Goal: Use online tool/utility: Utilize a website feature to perform a specific function

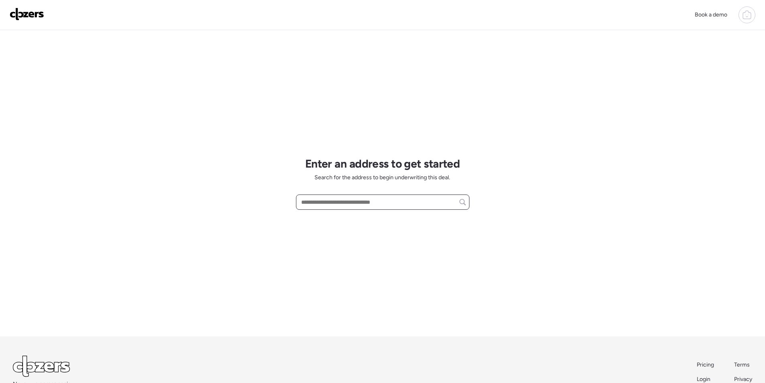
click at [383, 199] on input "text" at bounding box center [383, 201] width 166 height 11
paste input "**********"
click at [351, 218] on span "[STREET_ADDRESS]" at bounding box center [325, 217] width 52 height 8
type input "**********"
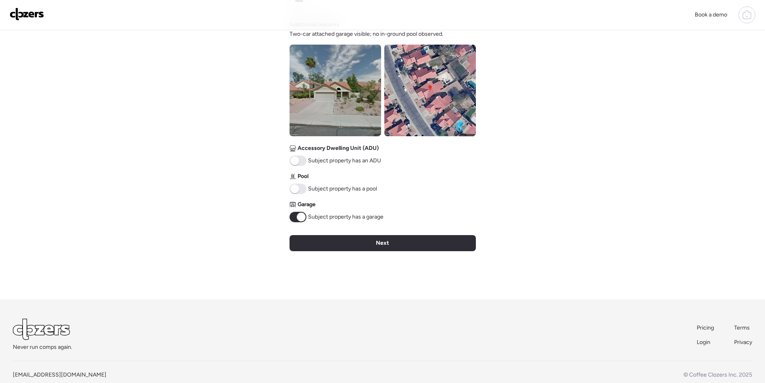
scroll to position [297, 0]
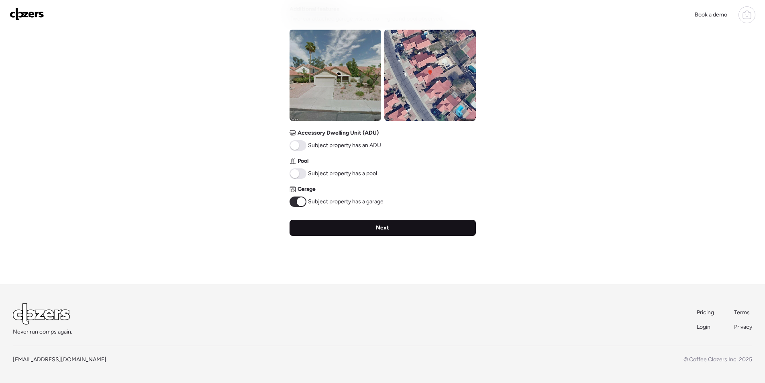
click at [373, 223] on div "Next" at bounding box center [383, 228] width 186 height 16
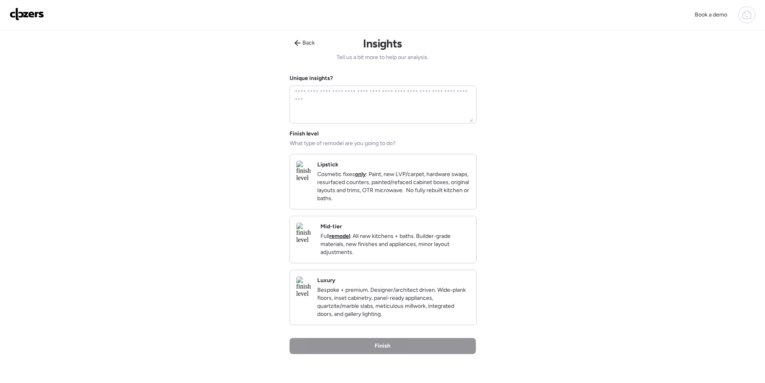
click at [431, 242] on p "Full remodel . All new kitchens + baths. Builder-grade materials, new finishes …" at bounding box center [394, 244] width 149 height 24
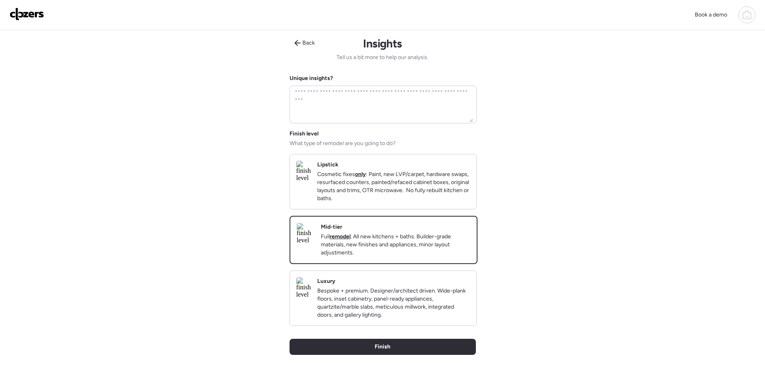
click at [433, 352] on div "Back Insights Tell us a bit more to help our analysis. Unique insights? Finish …" at bounding box center [383, 216] width 186 height 373
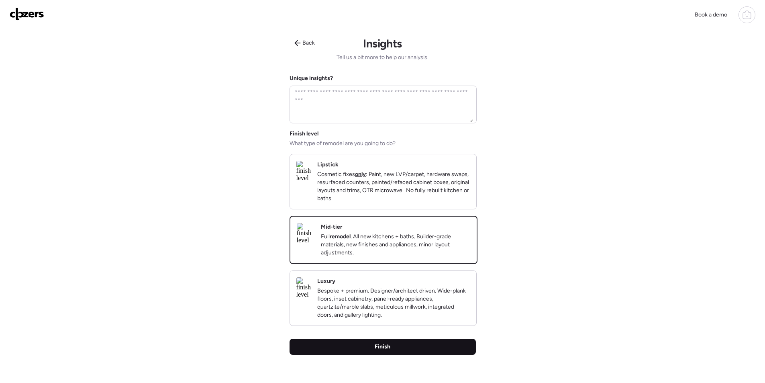
click at [432, 355] on div "Finish" at bounding box center [383, 346] width 186 height 16
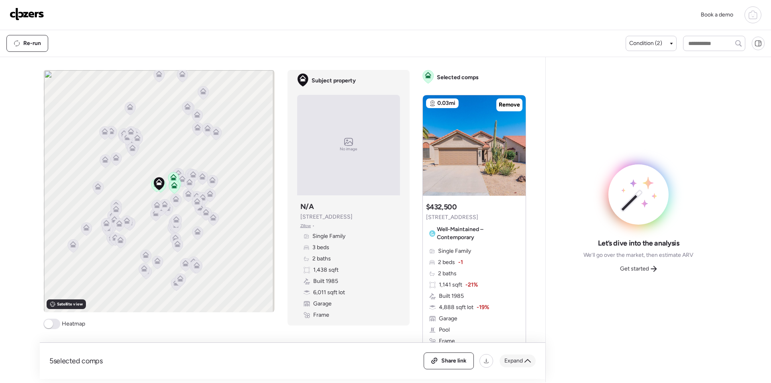
click at [517, 357] on span "Expand" at bounding box center [513, 361] width 18 height 8
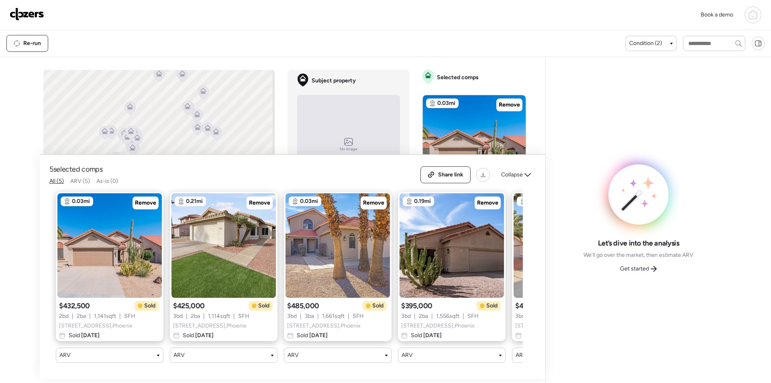
scroll to position [0, 103]
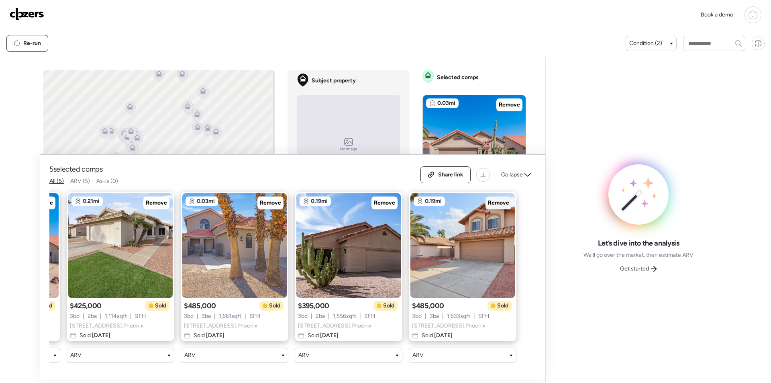
click at [493, 199] on span "Remove" at bounding box center [498, 203] width 21 height 8
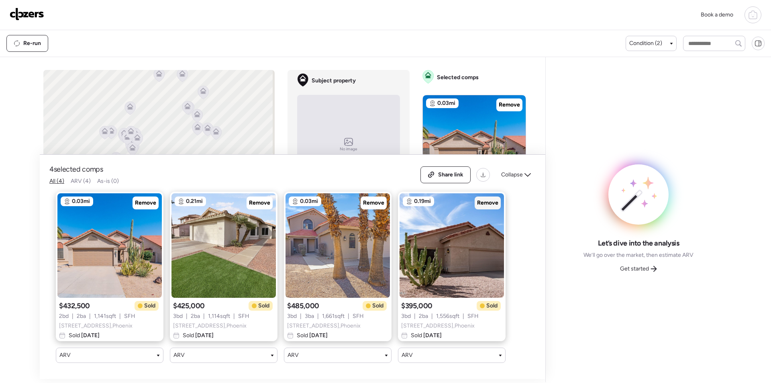
scroll to position [0, 0]
click at [377, 199] on span "Remove" at bounding box center [373, 203] width 21 height 8
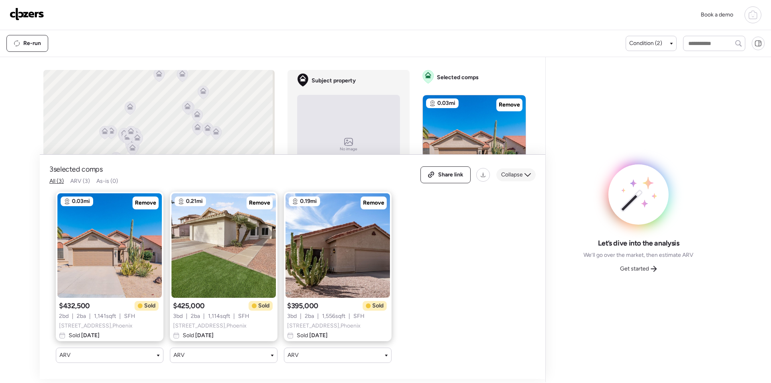
click at [498, 168] on div "Collapse" at bounding box center [515, 174] width 39 height 13
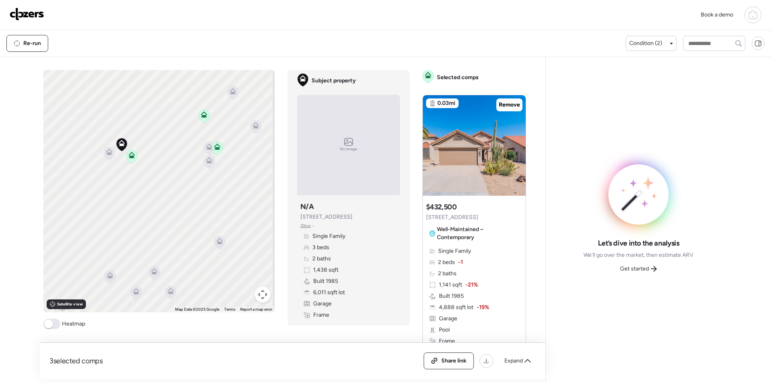
click at [106, 151] on icon at bounding box center [109, 152] width 6 height 6
click at [106, 154] on icon at bounding box center [109, 152] width 6 height 6
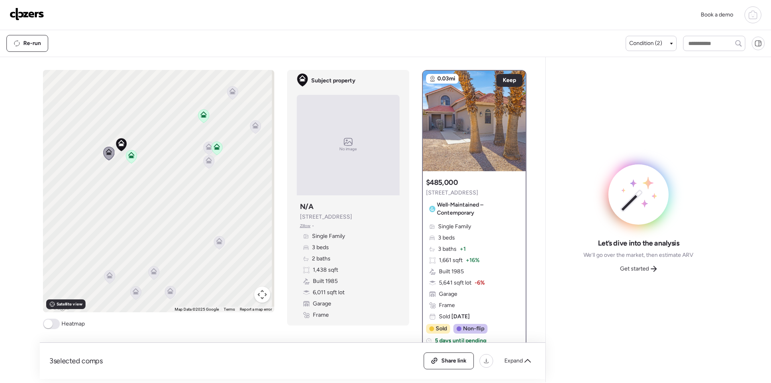
click at [206, 151] on icon at bounding box center [208, 147] width 11 height 13
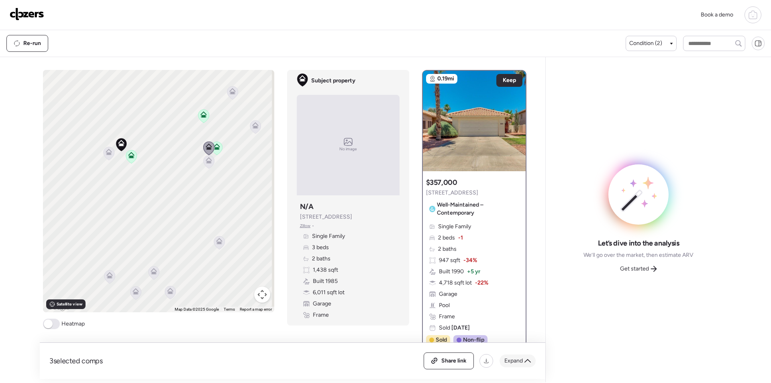
click at [522, 362] on div "Expand" at bounding box center [518, 360] width 36 height 13
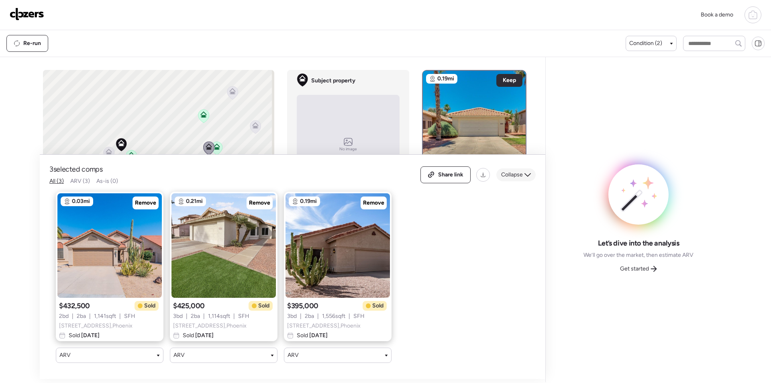
click at [511, 173] on div "Collapse" at bounding box center [515, 174] width 39 height 13
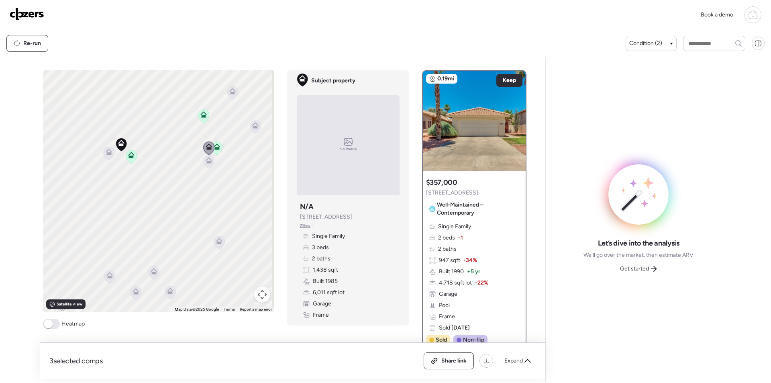
click at [206, 165] on icon at bounding box center [208, 161] width 11 height 13
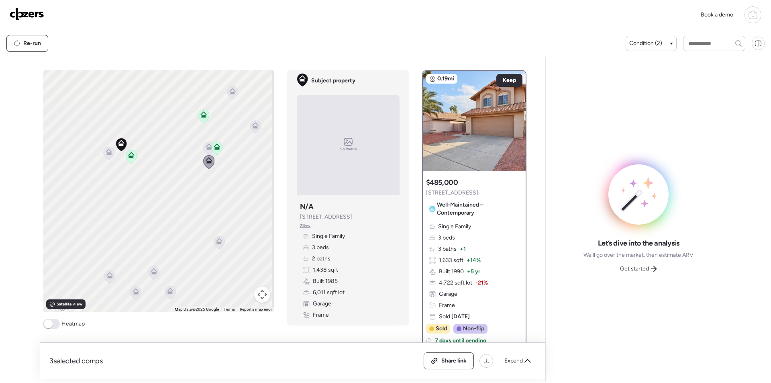
click at [217, 243] on icon at bounding box center [218, 242] width 5 height 2
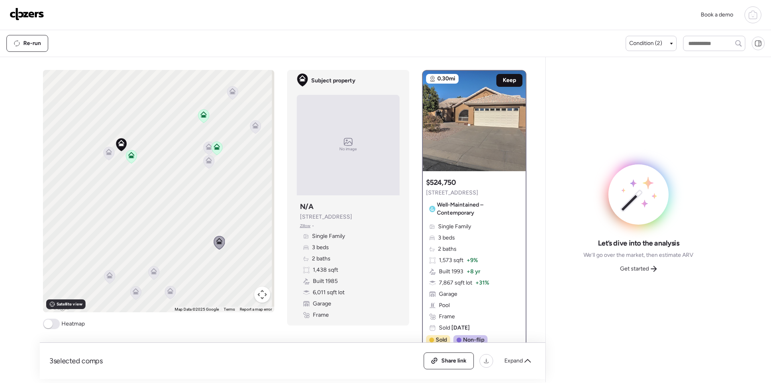
click at [505, 77] on span "Keep" at bounding box center [509, 80] width 13 height 8
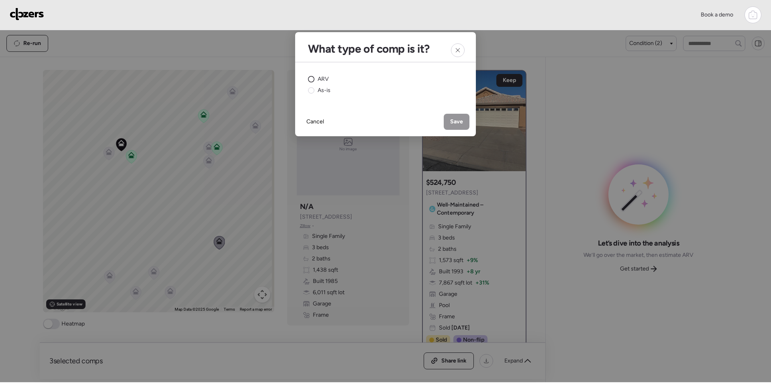
click at [316, 78] on div "ARV" at bounding box center [318, 79] width 21 height 8
click at [459, 120] on span "Save" at bounding box center [456, 122] width 13 height 8
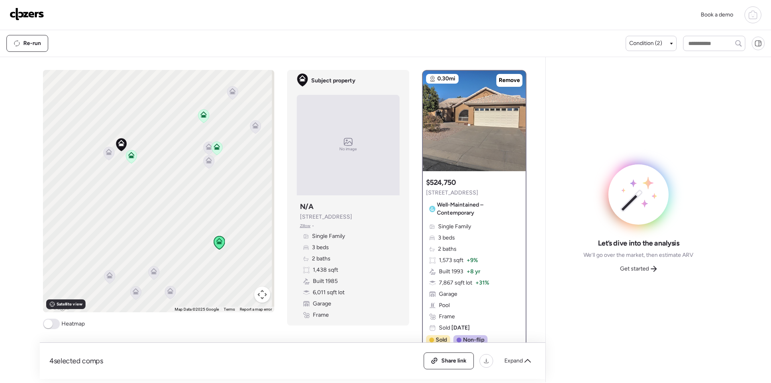
click at [153, 270] on icon at bounding box center [154, 271] width 6 height 6
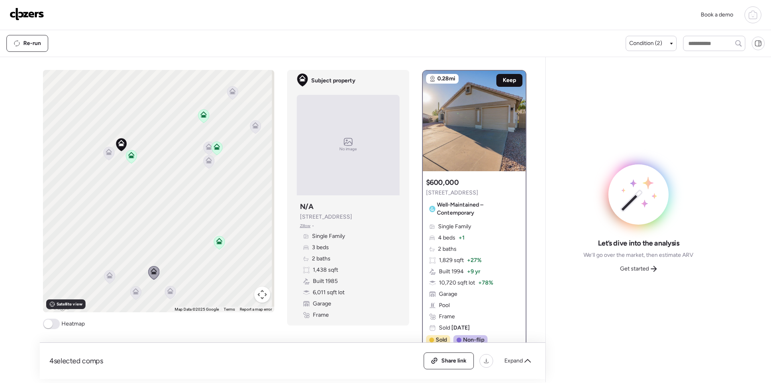
click at [505, 84] on span "Keep" at bounding box center [509, 80] width 13 height 8
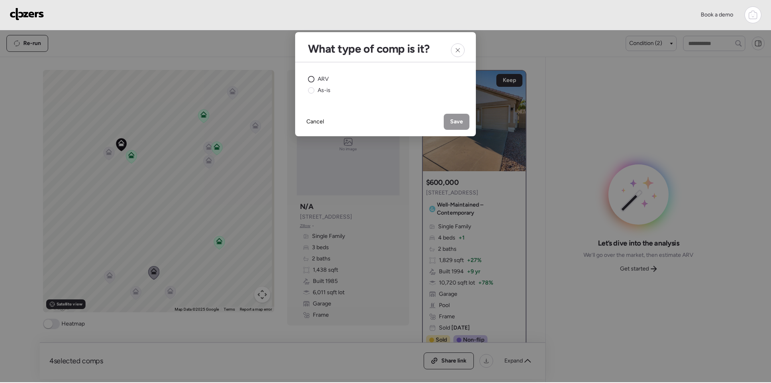
click at [313, 78] on circle at bounding box center [311, 79] width 6 height 6
click at [459, 118] on span "Save" at bounding box center [456, 122] width 13 height 8
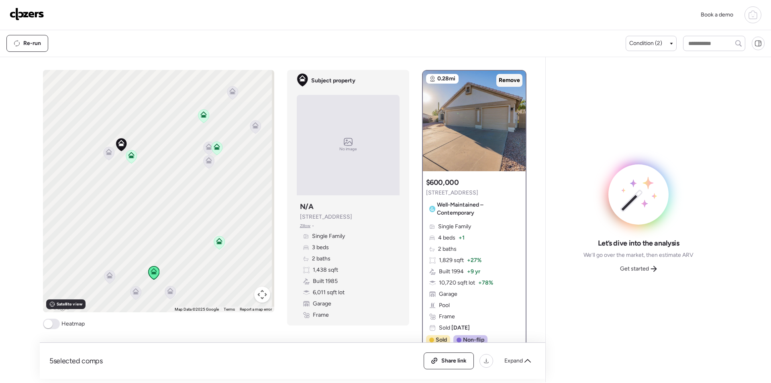
click at [504, 81] on span "Remove" at bounding box center [509, 80] width 21 height 8
click at [169, 294] on icon at bounding box center [169, 292] width 5 height 2
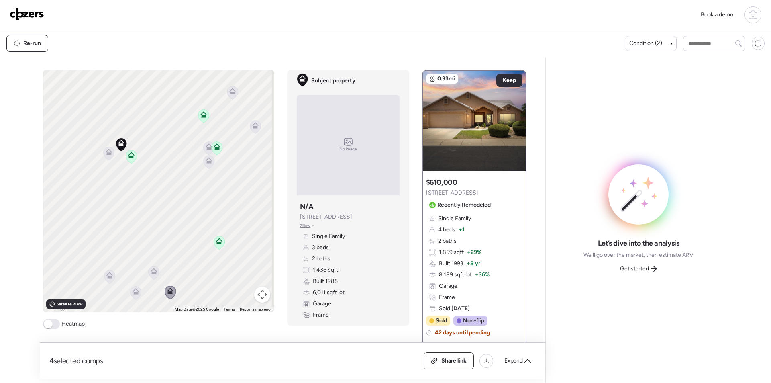
drag, startPoint x: 168, startPoint y: 225, endPoint x: 191, endPoint y: 183, distance: 48.0
click at [191, 183] on div "To activate drag with keyboard, press Alt + Enter. Once in keyboard drag state,…" at bounding box center [158, 191] width 231 height 242
drag, startPoint x: 174, startPoint y: 240, endPoint x: 176, endPoint y: 208, distance: 31.4
click at [159, 253] on div "To activate drag with keyboard, press Alt + Enter. Once in keyboard drag state,…" at bounding box center [158, 191] width 231 height 242
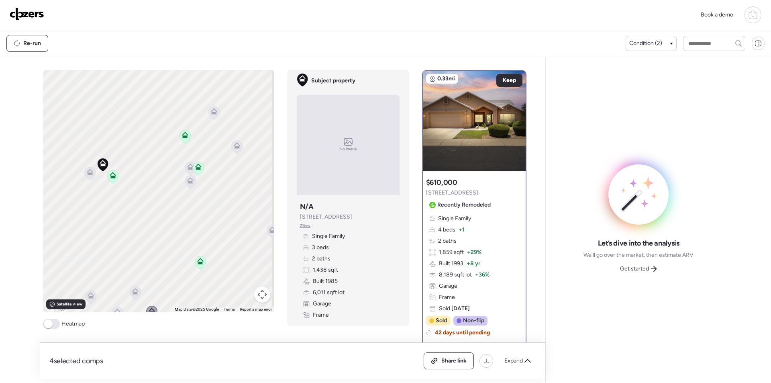
click at [212, 113] on icon at bounding box center [213, 113] width 5 height 2
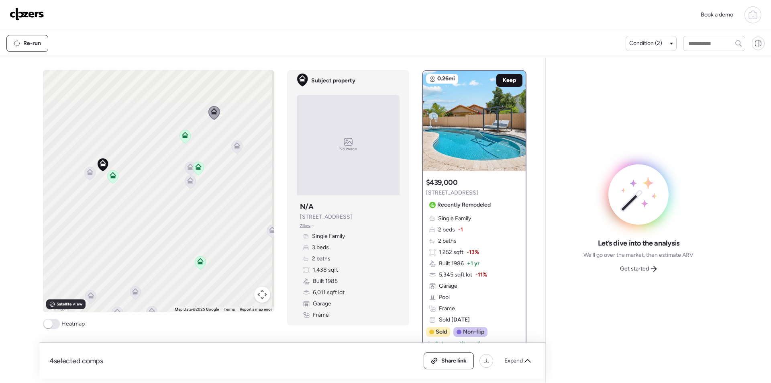
click at [505, 79] on span "Keep" at bounding box center [509, 80] width 13 height 8
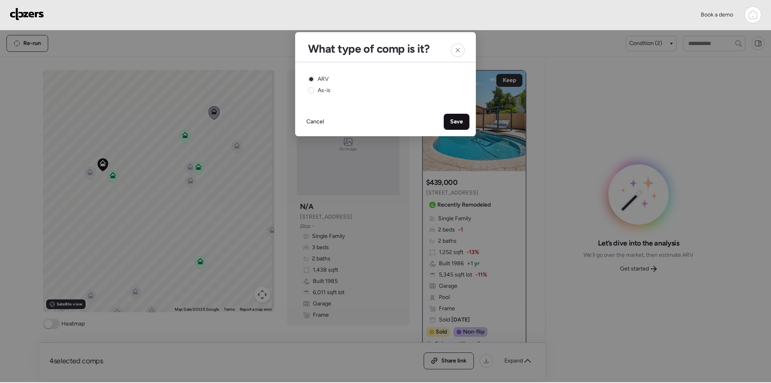
click at [459, 120] on span "Save" at bounding box center [456, 122] width 13 height 8
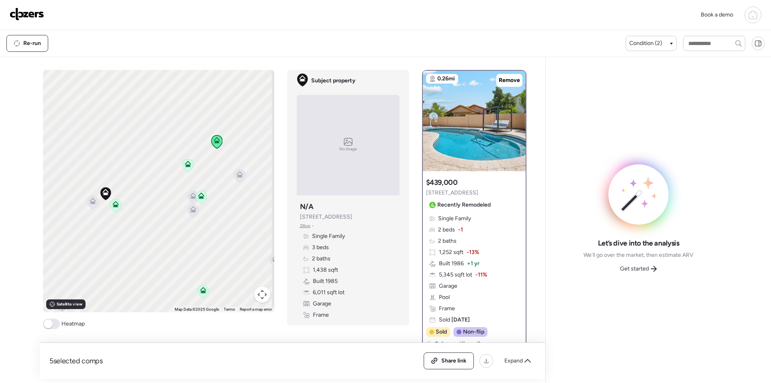
drag, startPoint x: 201, startPoint y: 200, endPoint x: 209, endPoint y: 225, distance: 26.9
click at [203, 230] on div "To activate drag with keyboard, press Alt + Enter. Once in keyboard drag state,…" at bounding box center [158, 191] width 231 height 242
click at [237, 178] on icon at bounding box center [238, 175] width 11 height 13
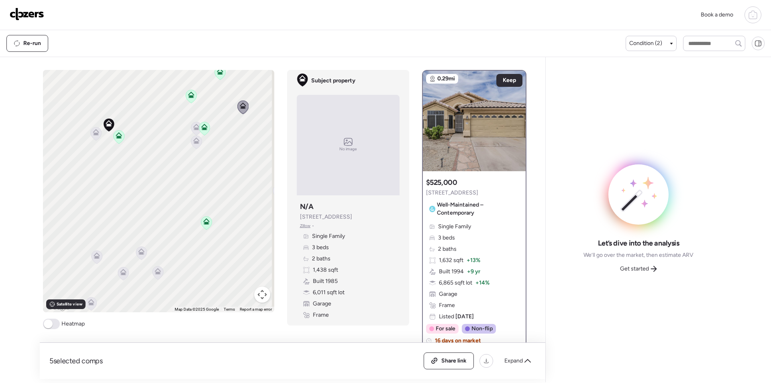
drag, startPoint x: 175, startPoint y: 285, endPoint x: 181, endPoint y: 211, distance: 74.5
click at [181, 211] on div "To activate drag with keyboard, press Alt + Enter. Once in keyboard drag state,…" at bounding box center [158, 191] width 231 height 242
click at [116, 270] on div "To activate drag with keyboard, press Alt + Enter. Once in keyboard drag state,…" at bounding box center [158, 191] width 231 height 242
click at [119, 270] on icon at bounding box center [124, 269] width 11 height 13
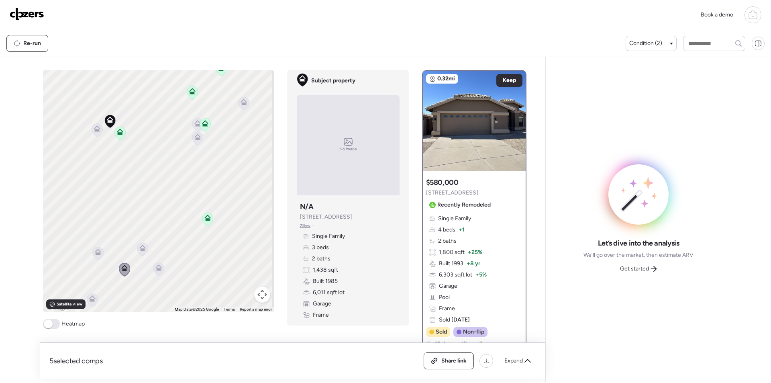
click at [96, 247] on icon at bounding box center [97, 253] width 11 height 13
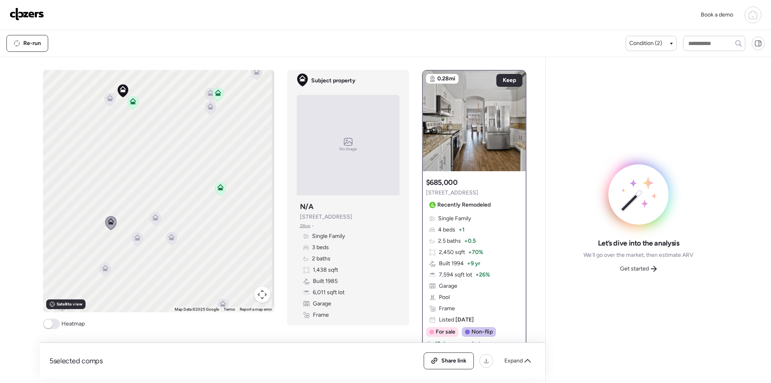
drag, startPoint x: 118, startPoint y: 252, endPoint x: 131, endPoint y: 220, distance: 34.4
click at [131, 220] on div "To activate drag with keyboard, press Alt + Enter. Once in keyboard drag state,…" at bounding box center [158, 191] width 231 height 242
click at [102, 271] on icon at bounding box center [105, 266] width 11 height 13
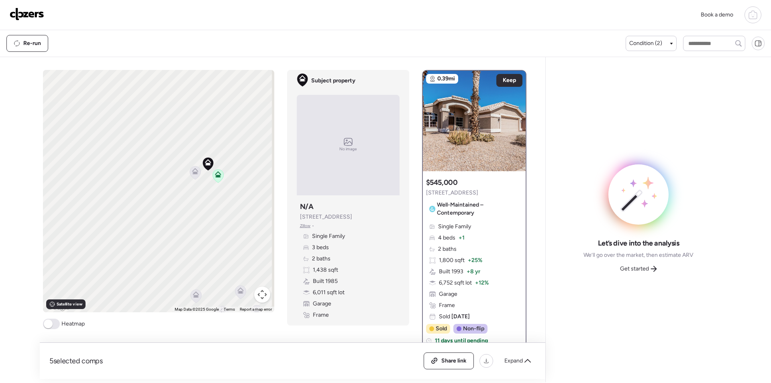
drag, startPoint x: 102, startPoint y: 163, endPoint x: 189, endPoint y: 241, distance: 117.1
click at [189, 241] on div "To activate drag with keyboard, press Alt + Enter. Once in keyboard drag state,…" at bounding box center [158, 191] width 231 height 242
drag, startPoint x: 225, startPoint y: 201, endPoint x: 135, endPoint y: 249, distance: 102.2
click at [135, 249] on div "To activate drag with keyboard, press Alt + Enter. Once in keyboard drag state,…" at bounding box center [158, 191] width 231 height 242
drag, startPoint x: 182, startPoint y: 251, endPoint x: 165, endPoint y: 211, distance: 42.7
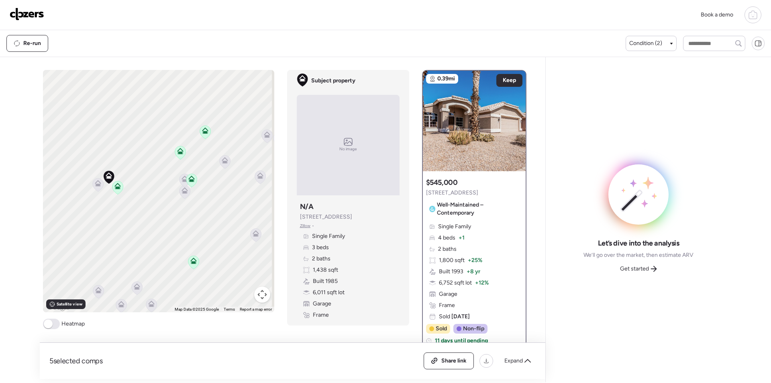
click at [165, 211] on div "To activate drag with keyboard, press Alt + Enter. Once in keyboard drag state,…" at bounding box center [158, 191] width 231 height 242
click at [518, 363] on span "Expand" at bounding box center [513, 361] width 18 height 8
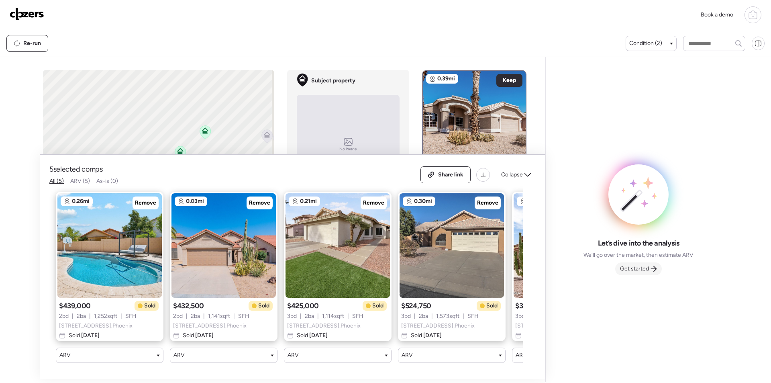
click at [617, 266] on div "Get started" at bounding box center [638, 268] width 47 height 13
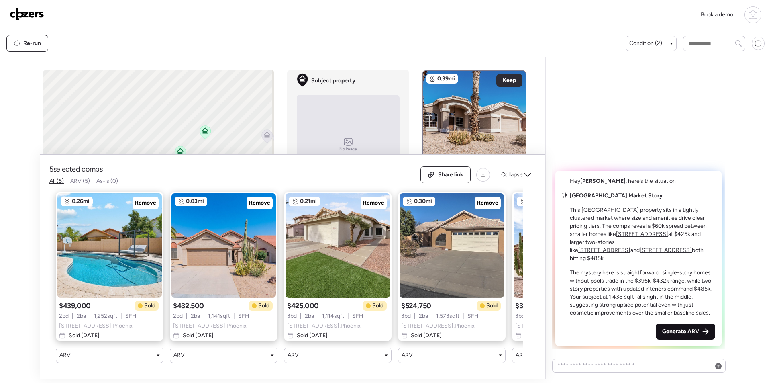
click at [683, 330] on span "Generate ARV" at bounding box center [680, 331] width 37 height 8
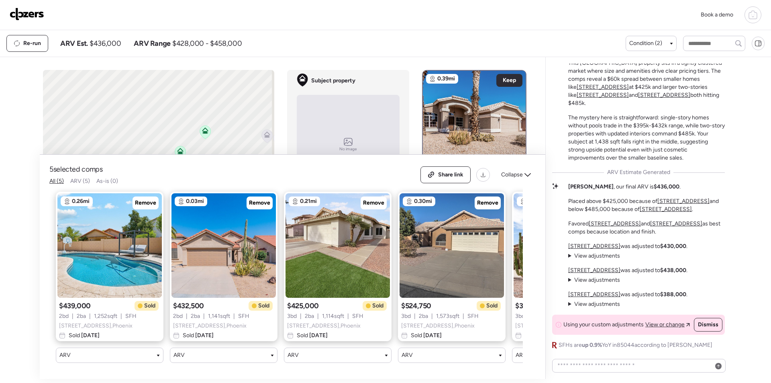
click at [101, 45] on span "$436,000" at bounding box center [105, 44] width 31 height 10
copy span "436,000"
click at [453, 171] on span "Share link" at bounding box center [450, 175] width 25 height 8
click at [529, 172] on div "Collapse" at bounding box center [515, 174] width 39 height 13
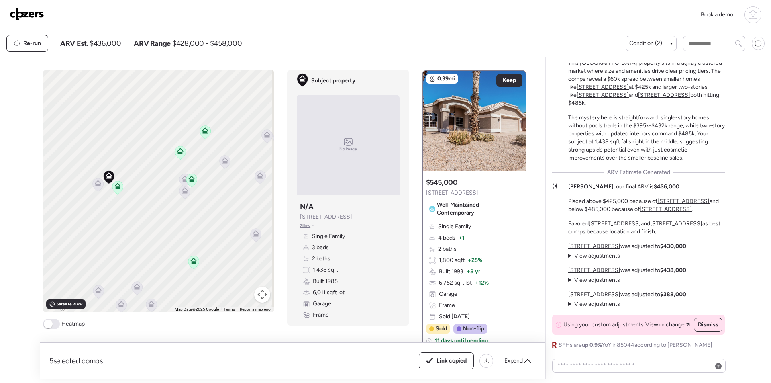
click at [35, 18] on img at bounding box center [27, 14] width 35 height 13
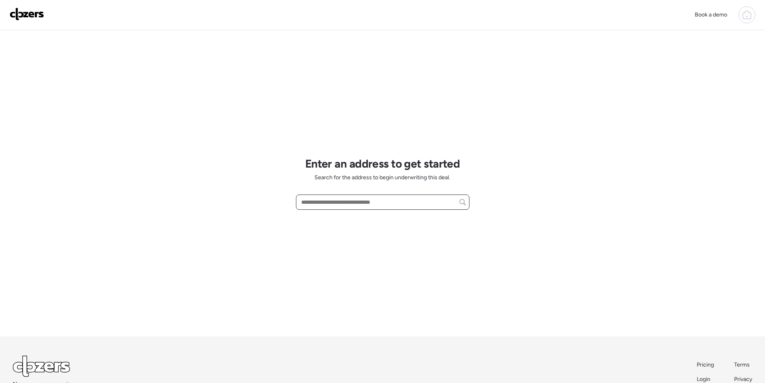
click at [351, 202] on input "text" at bounding box center [383, 201] width 166 height 11
paste input "**********"
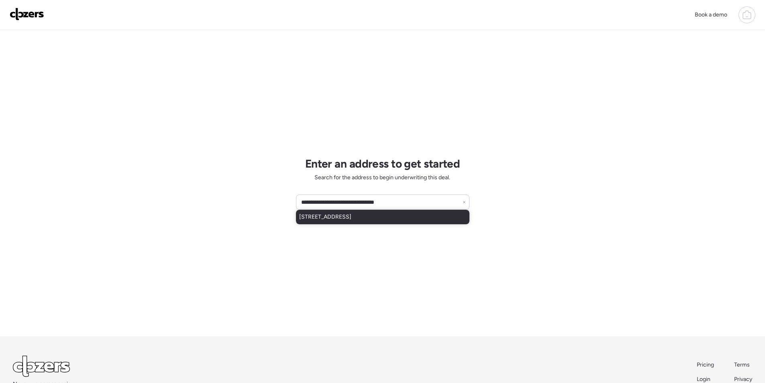
click at [348, 220] on span "[STREET_ADDRESS]" at bounding box center [325, 217] width 52 height 8
type input "**********"
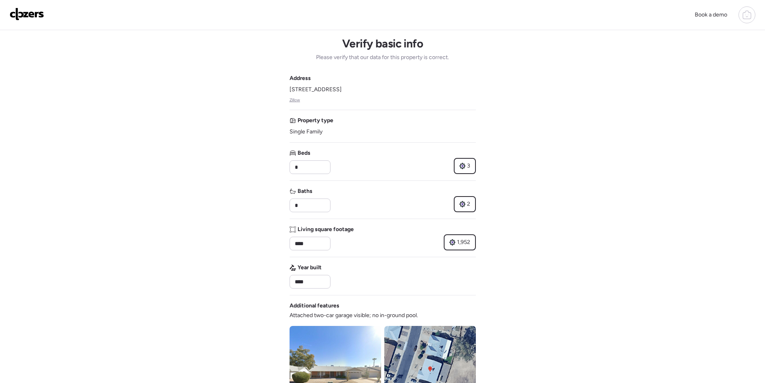
scroll to position [201, 0]
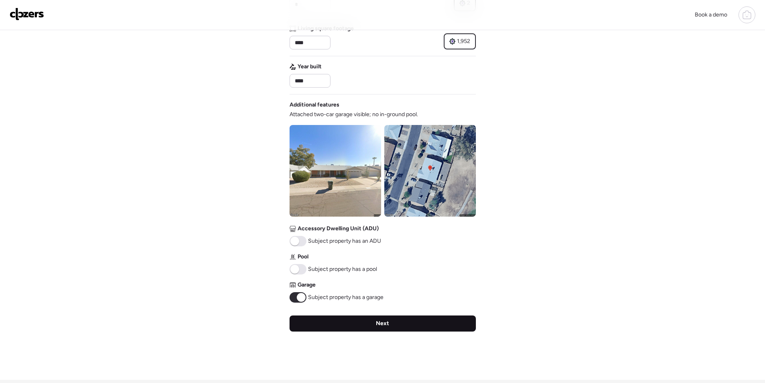
click at [362, 324] on div "Next" at bounding box center [383, 323] width 186 height 16
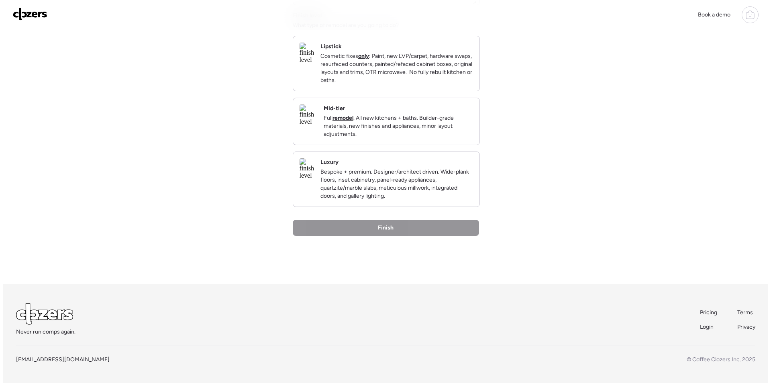
scroll to position [0, 0]
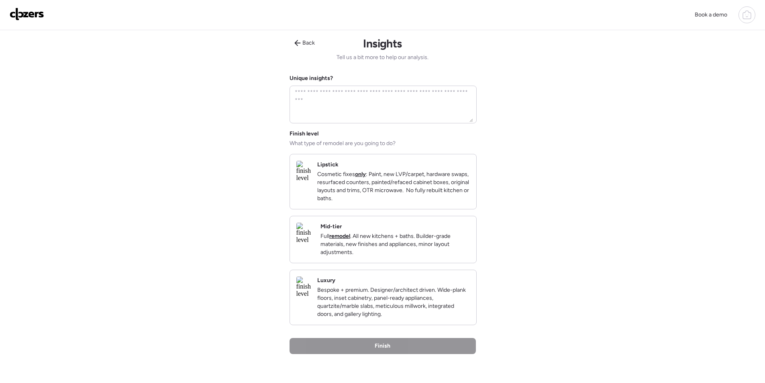
click at [417, 243] on p "Full remodel . All new kitchens + baths. Builder-grade materials, new finishes …" at bounding box center [394, 244] width 149 height 24
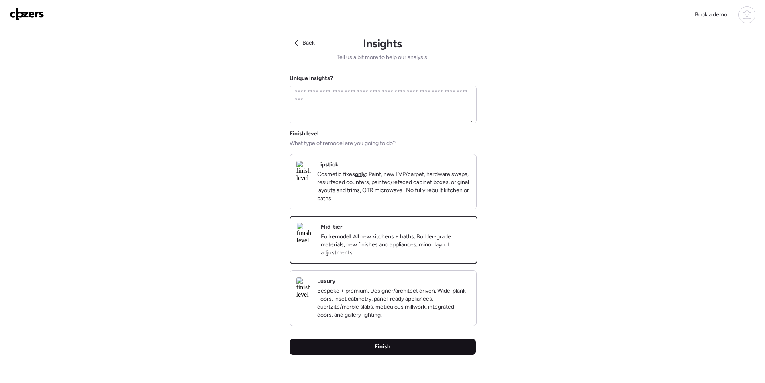
click at [391, 353] on div "Finish" at bounding box center [383, 346] width 186 height 16
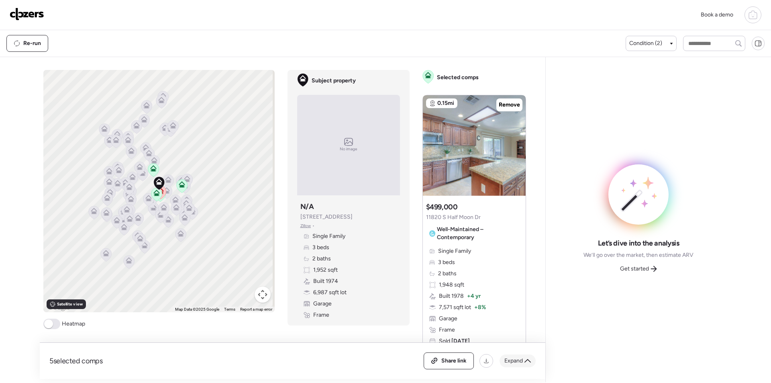
click at [518, 365] on div "Expand" at bounding box center [518, 360] width 36 height 13
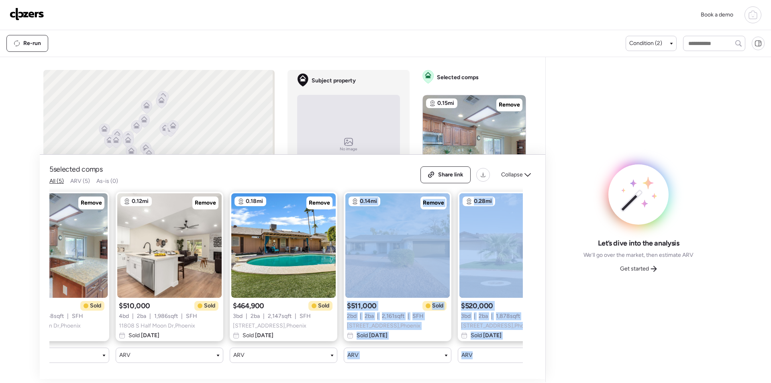
drag, startPoint x: 379, startPoint y: 369, endPoint x: 524, endPoint y: 361, distance: 145.6
click at [524, 361] on div "5 selected comps All (5) ARV (5) As-is (0) Share link Collapse 0.15mi Remove $4…" at bounding box center [293, 267] width 506 height 224
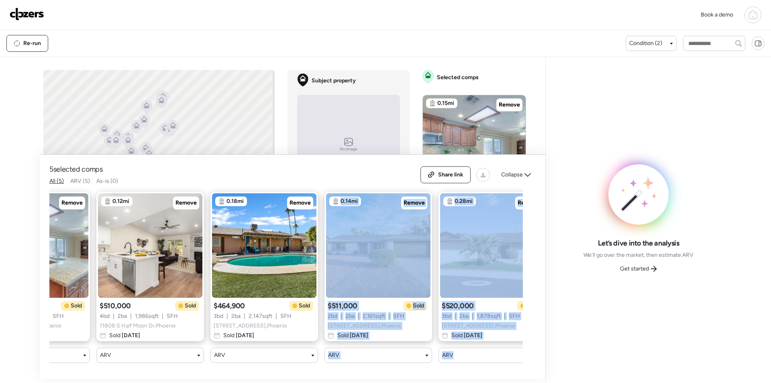
click at [469, 357] on div "0.15mi Remove $499,000 Sold 3 bd | 2 ba | 1,948 sqft | SFH 11820 S Half Moon Dr…" at bounding box center [285, 277] width 473 height 184
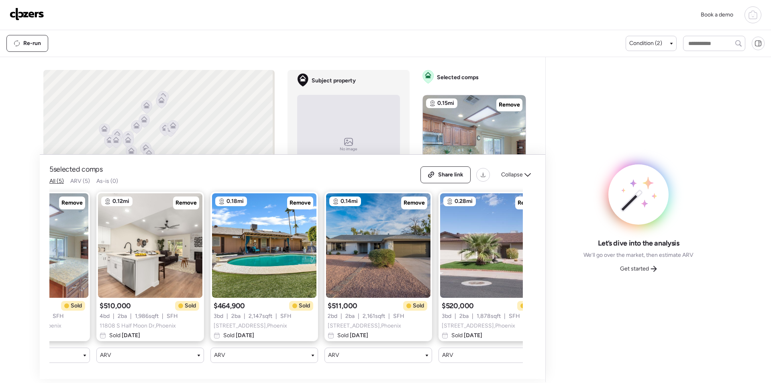
scroll to position [0, 103]
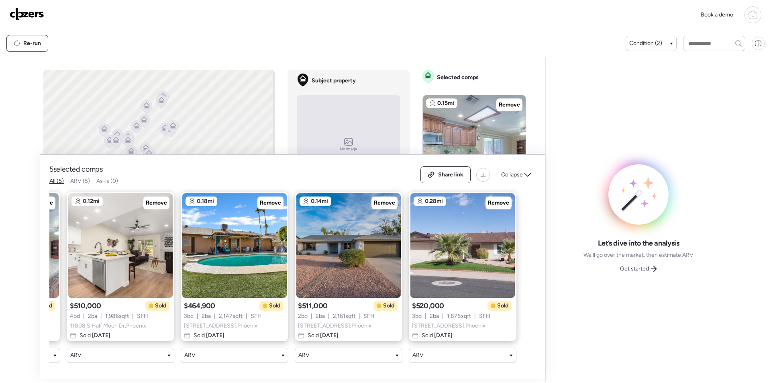
click at [510, 171] on span "Collapse" at bounding box center [512, 175] width 22 height 8
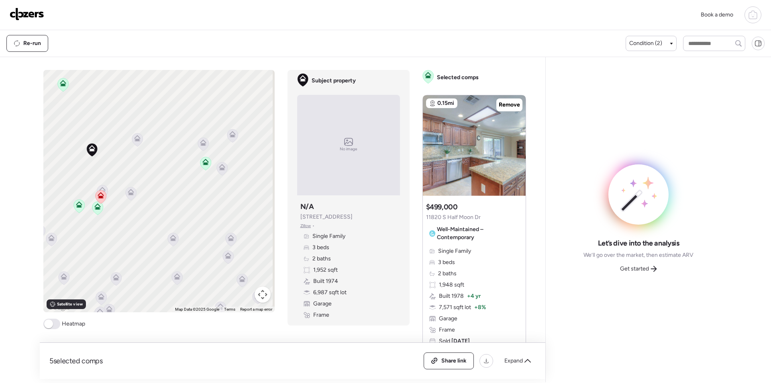
drag, startPoint x: 93, startPoint y: 173, endPoint x: 110, endPoint y: 173, distance: 17.3
click at [109, 174] on div "To activate drag with keyboard, press Alt + Enter. Once in keyboard drag state,…" at bounding box center [158, 191] width 231 height 242
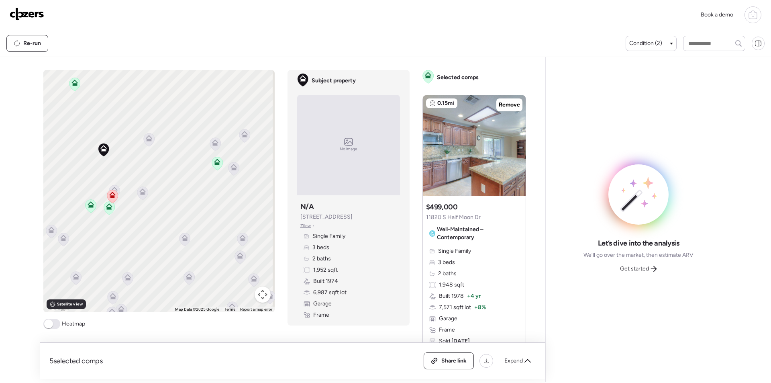
click at [147, 145] on icon at bounding box center [148, 139] width 11 height 13
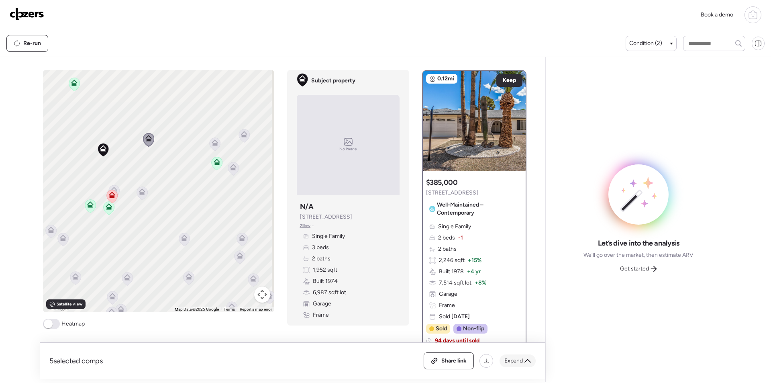
click at [525, 361] on icon at bounding box center [527, 360] width 6 height 6
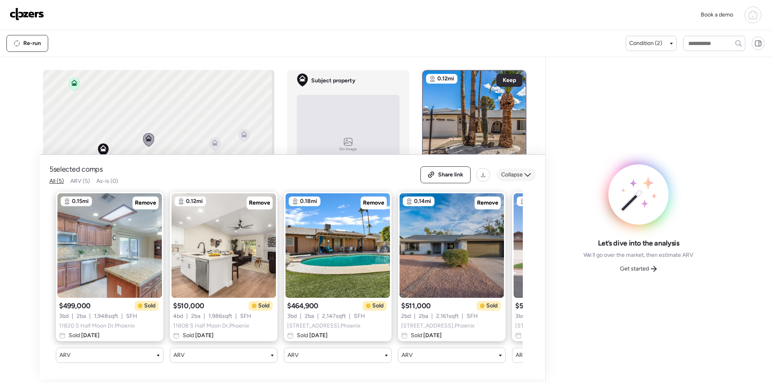
click at [514, 171] on span "Collapse" at bounding box center [512, 175] width 22 height 8
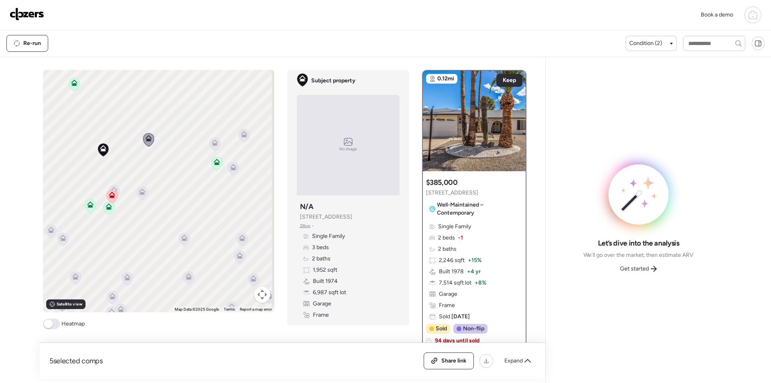
click at [139, 193] on icon at bounding box center [142, 191] width 6 height 6
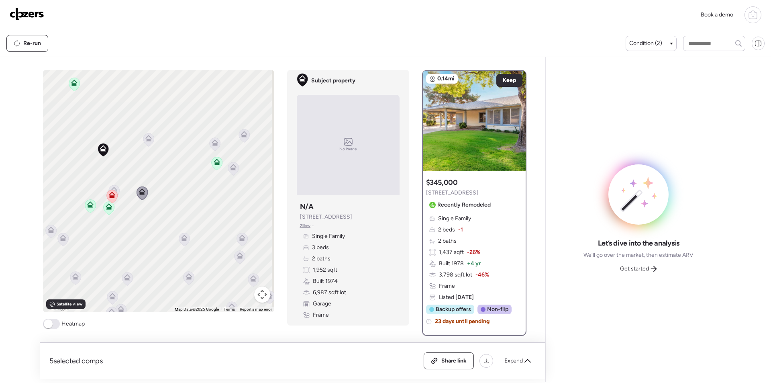
click at [114, 189] on icon at bounding box center [114, 190] width 6 height 6
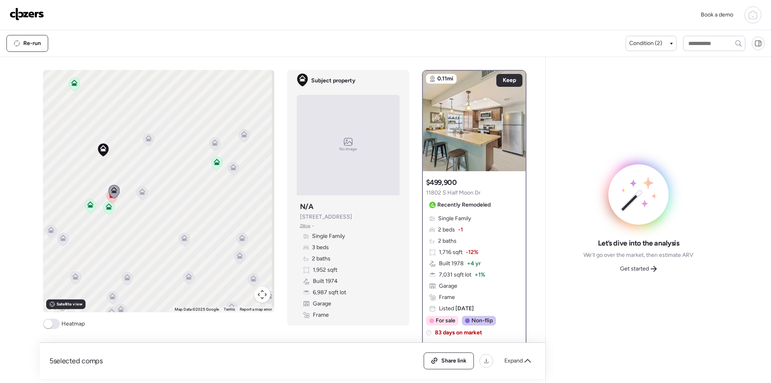
click at [62, 241] on icon at bounding box center [62, 238] width 11 height 13
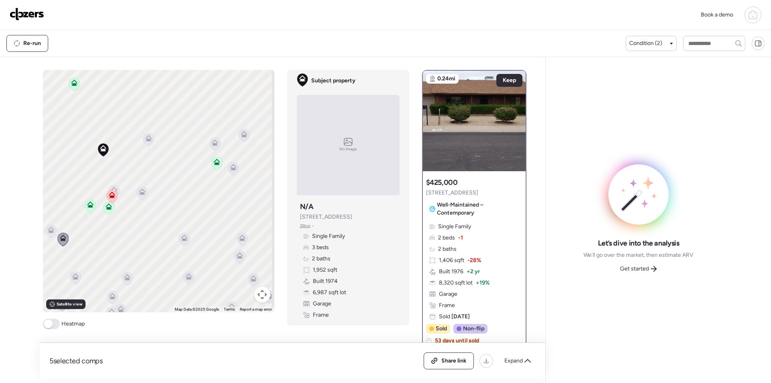
click at [73, 277] on icon at bounding box center [75, 276] width 6 height 6
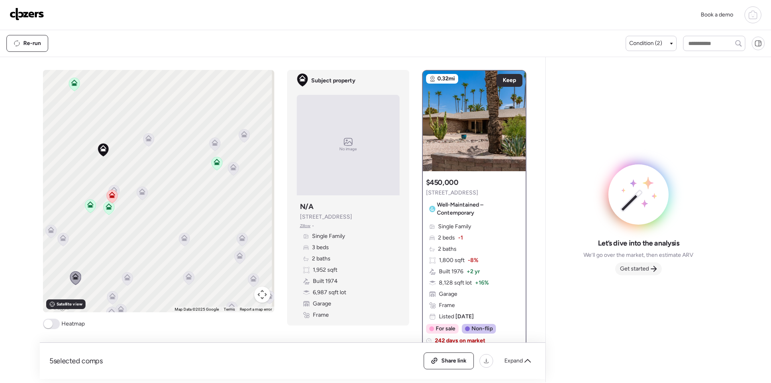
click at [655, 269] on icon at bounding box center [653, 268] width 6 height 6
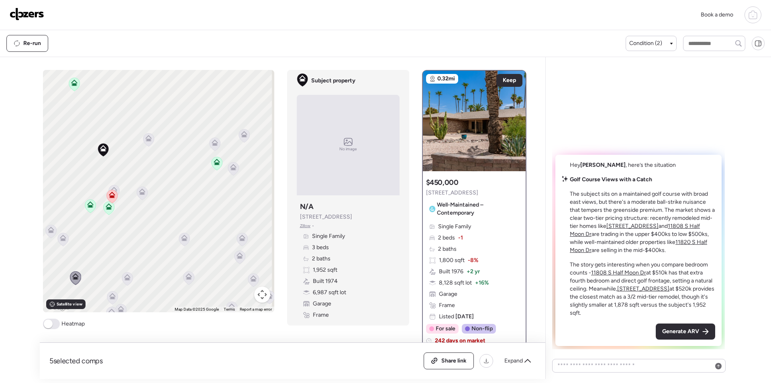
click at [685, 332] on span "Generate ARV" at bounding box center [680, 331] width 37 height 8
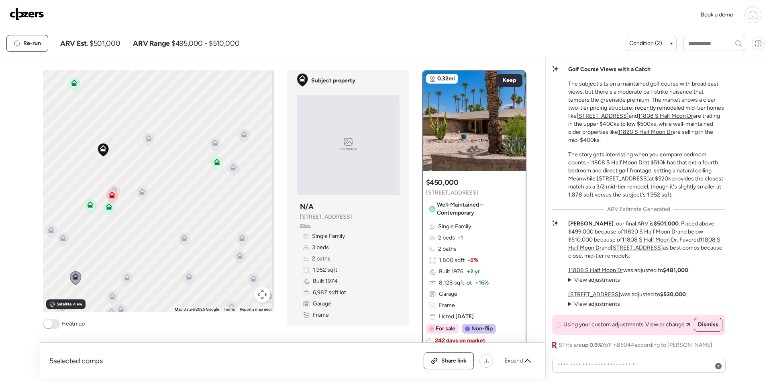
click at [105, 44] on span "$501,000" at bounding box center [105, 44] width 31 height 10
copy span "501,000"
click at [458, 366] on div "Share link" at bounding box center [448, 361] width 49 height 16
